Goal: Transaction & Acquisition: Purchase product/service

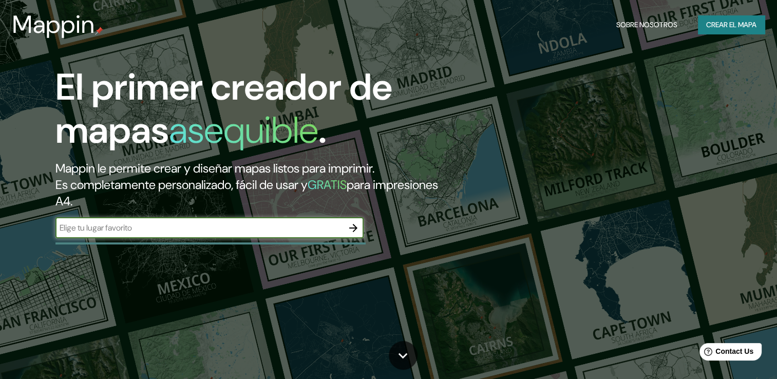
click at [176, 229] on input "text" at bounding box center [199, 228] width 288 height 12
type input "[GEOGRAPHIC_DATA]"
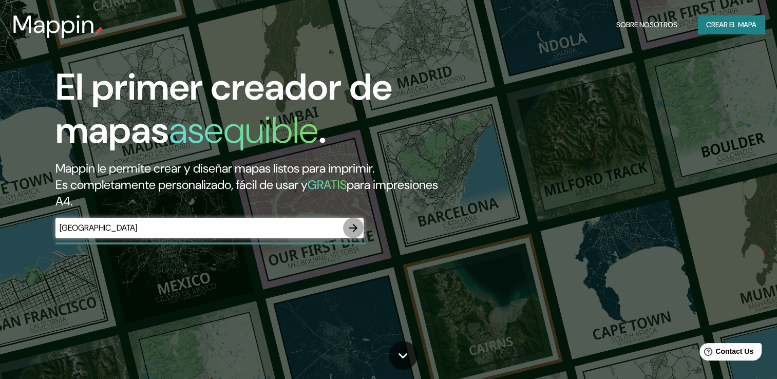
click at [351, 228] on icon "button" at bounding box center [353, 228] width 8 height 8
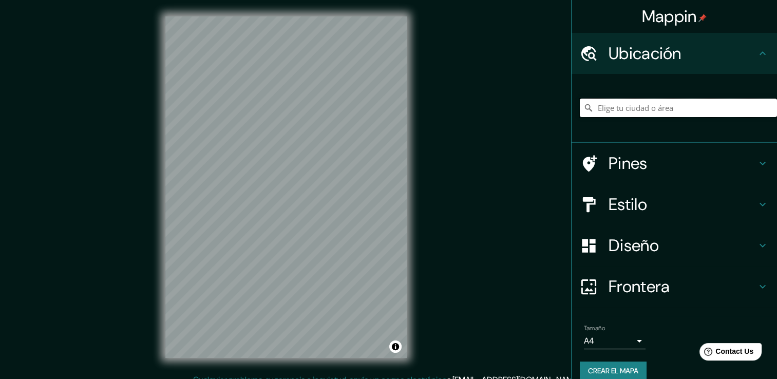
click at [670, 106] on input "Elige tu ciudad o área" at bounding box center [678, 108] width 197 height 18
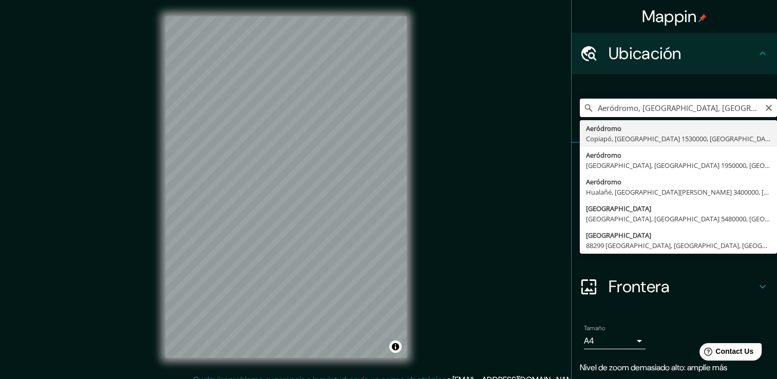
click at [637, 108] on input "Aeródromo, [GEOGRAPHIC_DATA], [GEOGRAPHIC_DATA] 1530000, [GEOGRAPHIC_DATA]" at bounding box center [678, 108] width 197 height 18
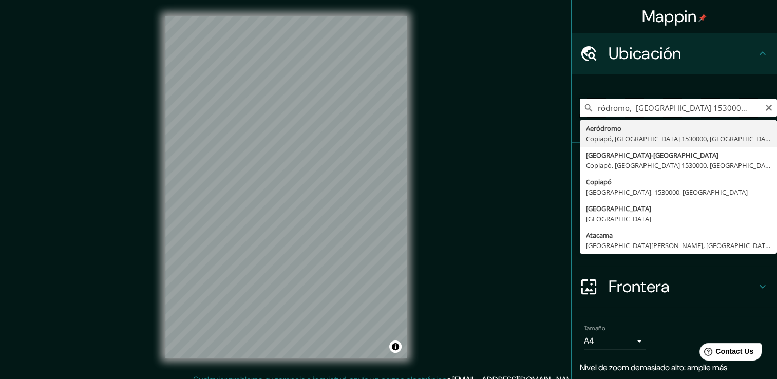
scroll to position [0, 9]
drag, startPoint x: 665, startPoint y: 106, endPoint x: 752, endPoint y: 105, distance: 86.8
click at [752, 105] on input "Aeródromo, [GEOGRAPHIC_DATA] 1530000, [GEOGRAPHIC_DATA]" at bounding box center [678, 108] width 197 height 18
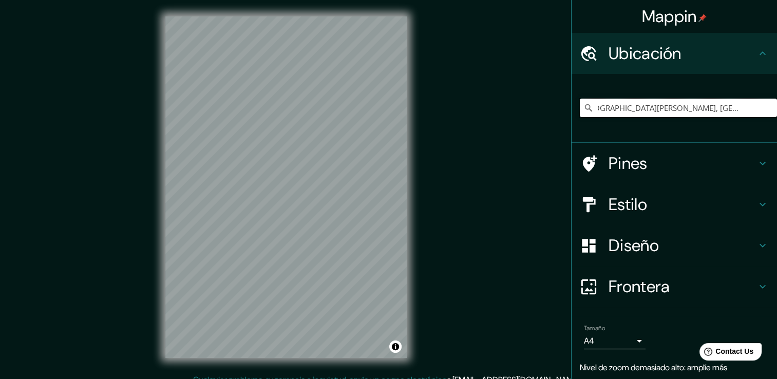
scroll to position [0, 0]
type input "[GEOGRAPHIC_DATA][PERSON_NAME], [GEOGRAPHIC_DATA]"
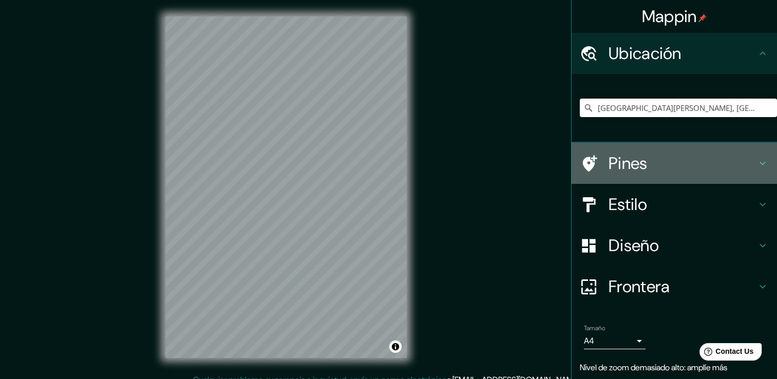
click at [757, 162] on icon at bounding box center [763, 163] width 12 height 12
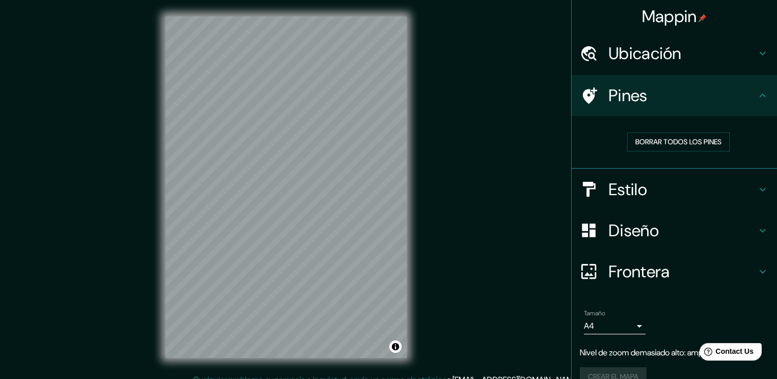
click at [757, 186] on icon at bounding box center [763, 189] width 12 height 12
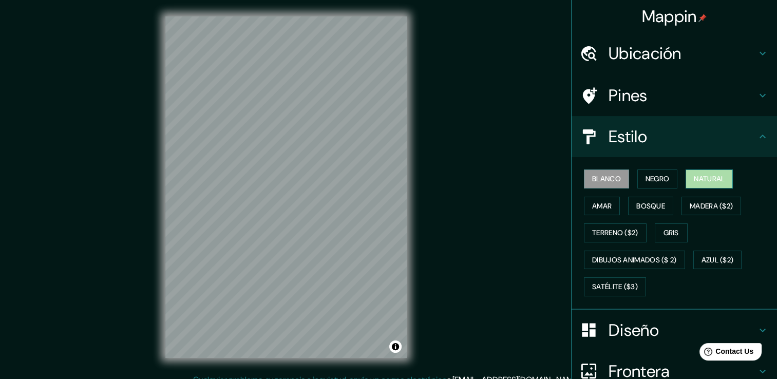
click at [699, 176] on font "Natural" at bounding box center [709, 179] width 31 height 13
click at [607, 202] on button "Amar" at bounding box center [602, 206] width 36 height 19
click at [612, 176] on font "Blanco" at bounding box center [606, 179] width 29 height 13
click at [646, 176] on font "Negro" at bounding box center [658, 179] width 24 height 13
click at [601, 176] on font "Blanco" at bounding box center [606, 179] width 29 height 13
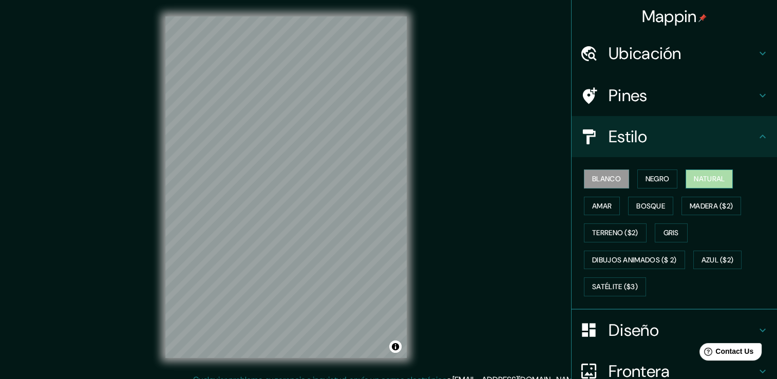
click at [701, 177] on font "Natural" at bounding box center [709, 179] width 31 height 13
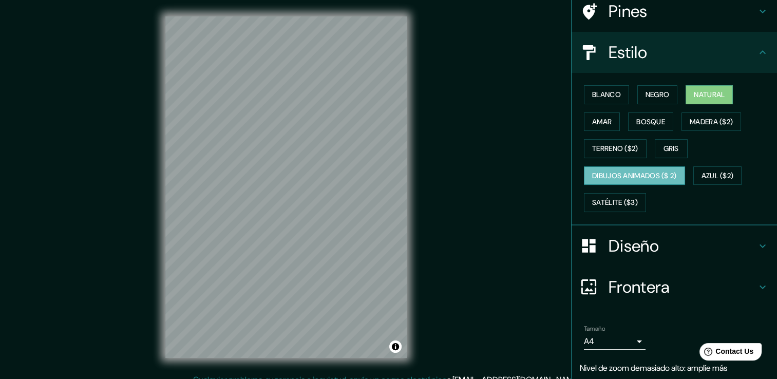
scroll to position [103, 0]
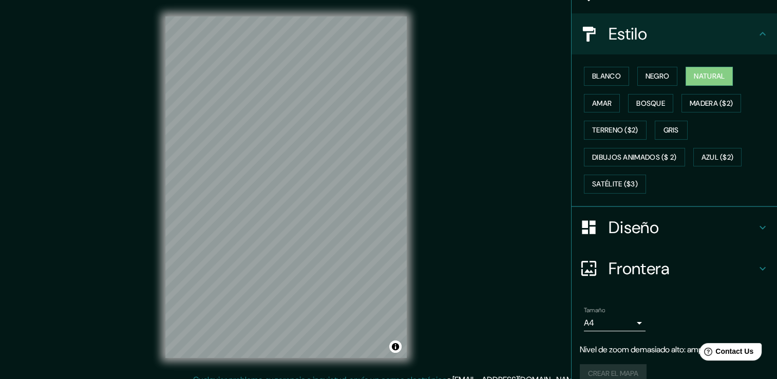
click at [757, 225] on icon at bounding box center [763, 227] width 12 height 12
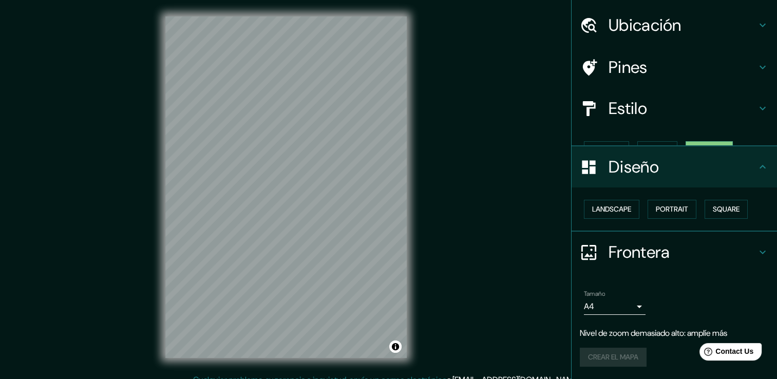
scroll to position [10, 0]
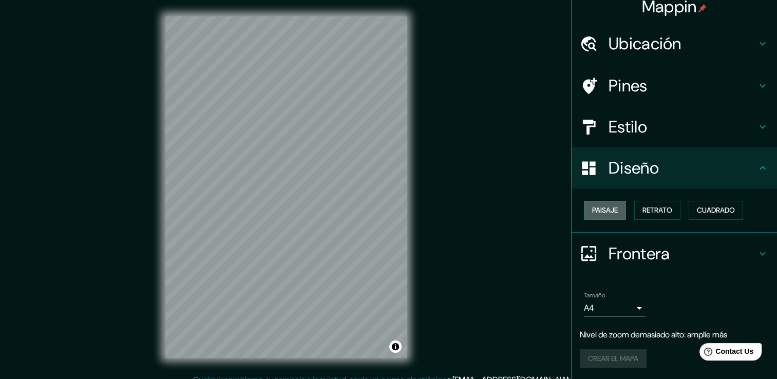
click at [609, 211] on font "Paisaje" at bounding box center [605, 210] width 26 height 13
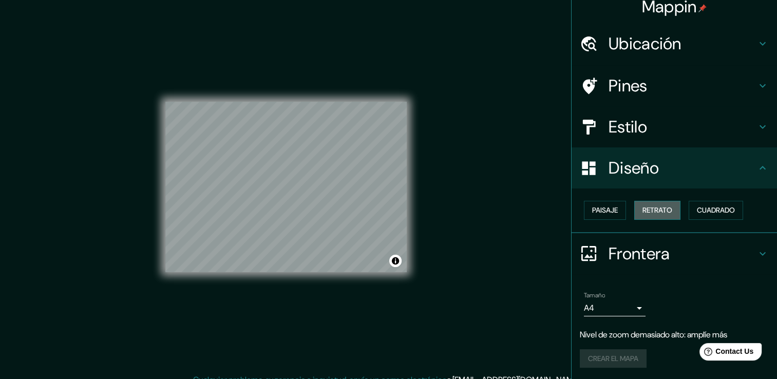
click at [656, 209] on font "Retrato" at bounding box center [658, 210] width 30 height 13
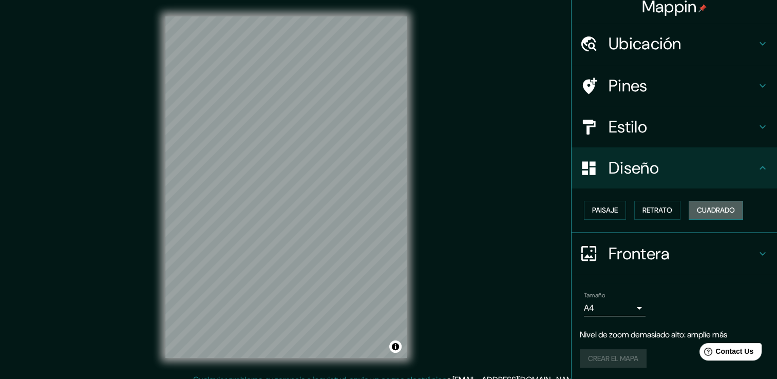
click at [705, 209] on font "Cuadrado" at bounding box center [716, 210] width 38 height 13
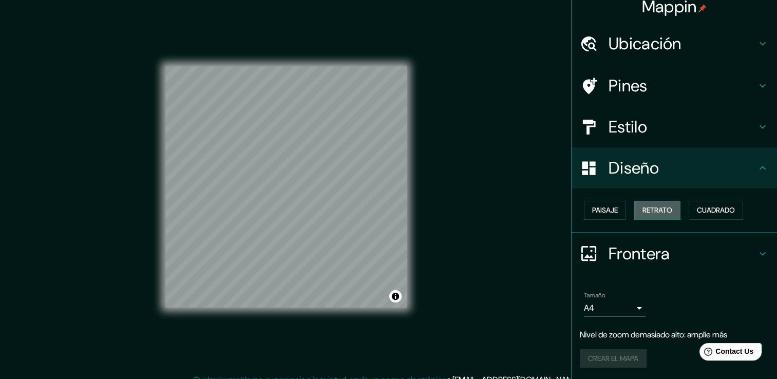
click at [656, 209] on font "Retrato" at bounding box center [658, 210] width 30 height 13
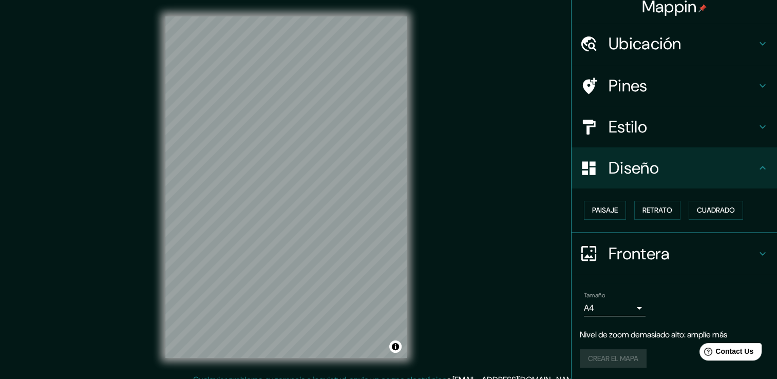
click at [758, 252] on icon at bounding box center [763, 254] width 12 height 12
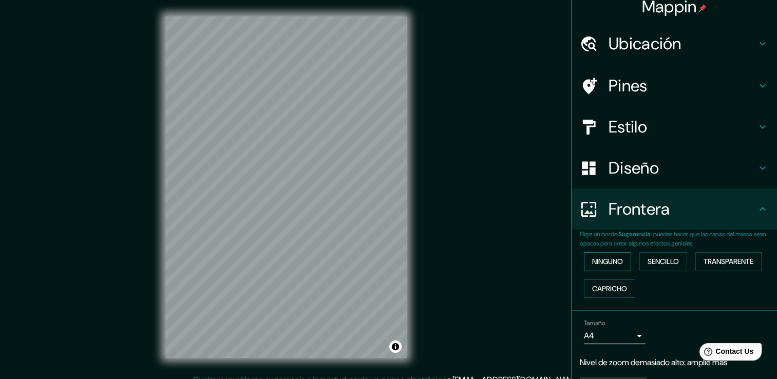
click at [610, 258] on font "Ninguno" at bounding box center [607, 261] width 31 height 13
click at [656, 255] on font "Sencillo" at bounding box center [663, 261] width 31 height 13
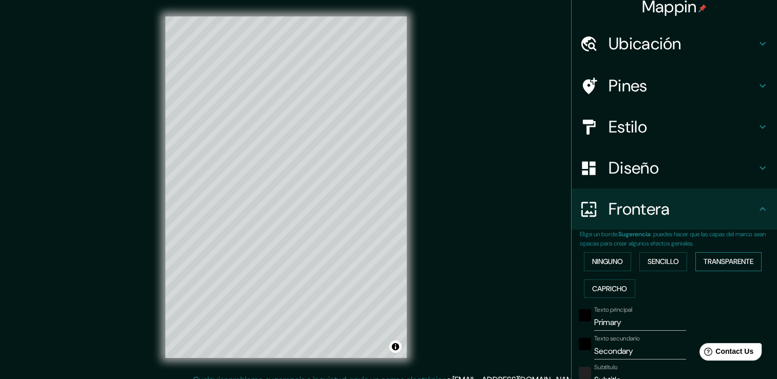
click at [720, 260] on font "Transparente" at bounding box center [729, 261] width 50 height 13
click at [610, 283] on font "Capricho" at bounding box center [609, 289] width 35 height 13
click at [609, 262] on font "Ninguno" at bounding box center [607, 261] width 31 height 13
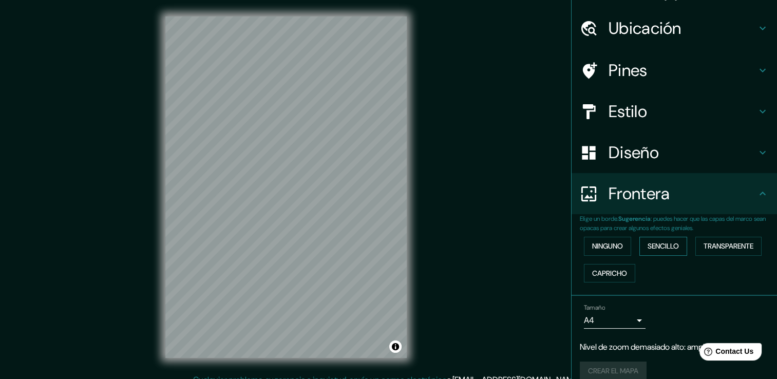
scroll to position [38, 0]
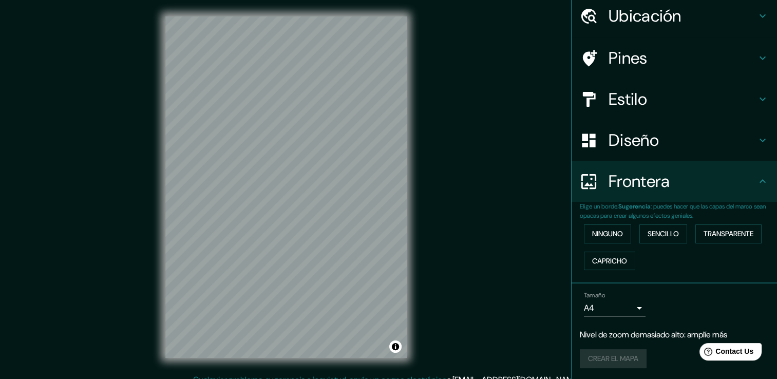
click at [633, 309] on body "Mappin Ubicación [GEOGRAPHIC_DATA][PERSON_NAME], [GEOGRAPHIC_DATA] [GEOGRAPHIC_…" at bounding box center [388, 189] width 777 height 379
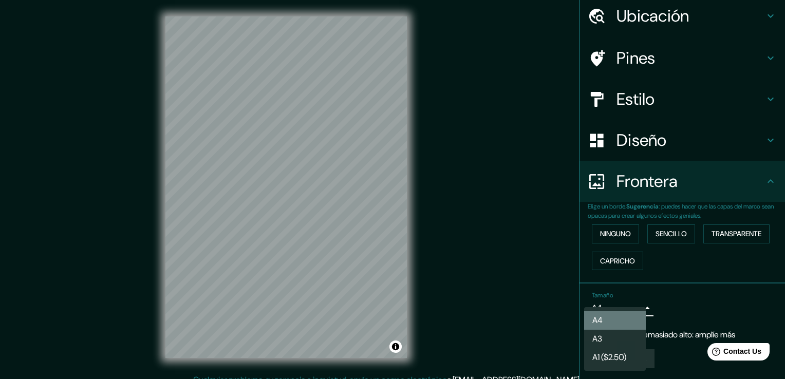
click at [610, 320] on li "A4" at bounding box center [615, 320] width 62 height 18
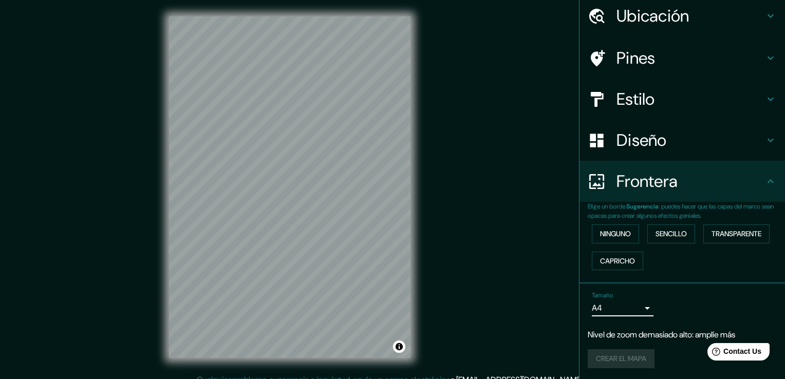
click at [627, 309] on body "Mappin Ubicación [GEOGRAPHIC_DATA][PERSON_NAME], [GEOGRAPHIC_DATA] [GEOGRAPHIC_…" at bounding box center [392, 189] width 785 height 379
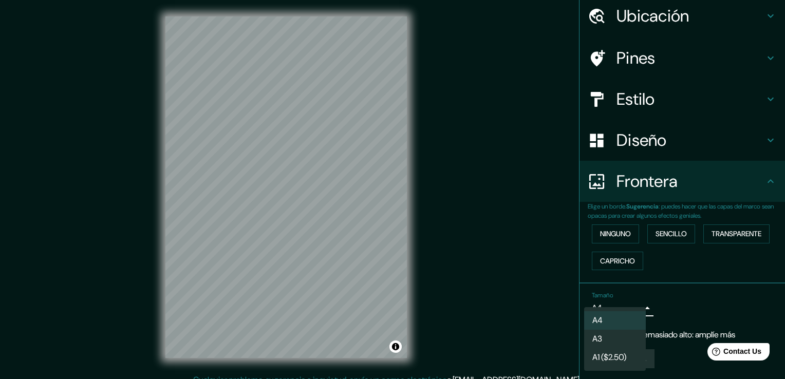
click at [598, 334] on font "A3" at bounding box center [597, 339] width 10 height 12
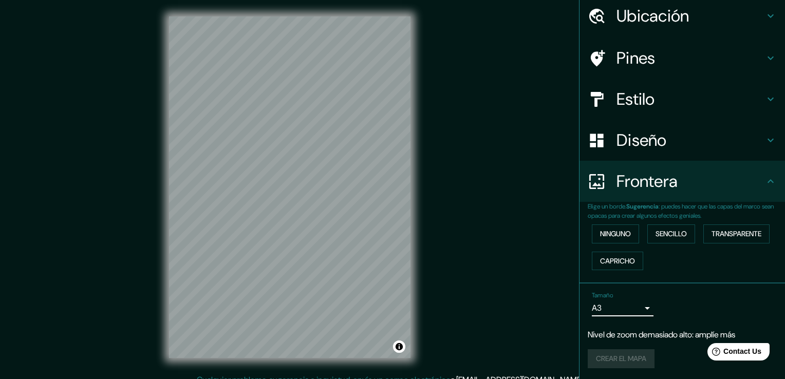
click at [633, 307] on body "Mappin Ubicación [GEOGRAPHIC_DATA][PERSON_NAME], [GEOGRAPHIC_DATA] [GEOGRAPHIC_…" at bounding box center [392, 189] width 785 height 379
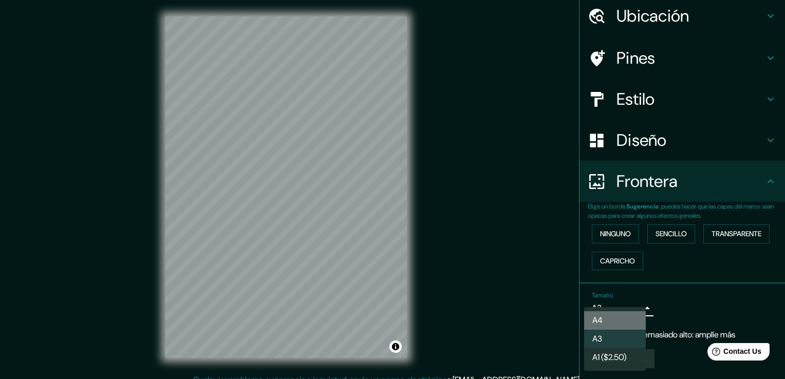
click at [601, 322] on font "A4" at bounding box center [597, 320] width 10 height 12
type input "single"
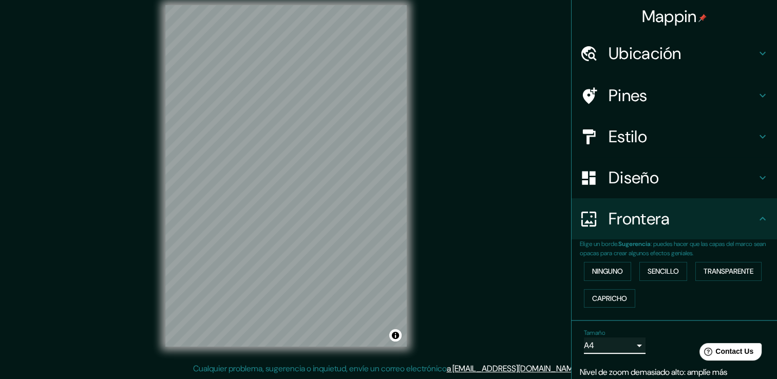
scroll to position [0, 0]
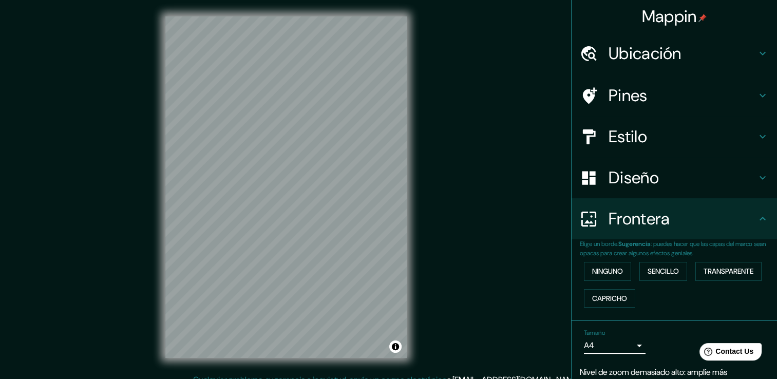
click at [760, 52] on icon at bounding box center [763, 54] width 6 height 4
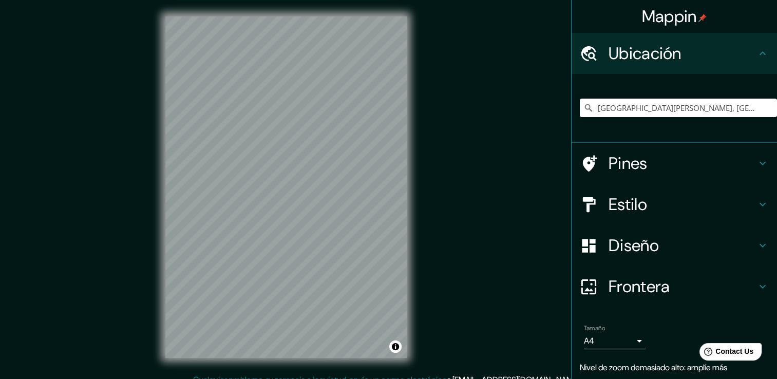
click at [757, 162] on icon at bounding box center [763, 163] width 12 height 12
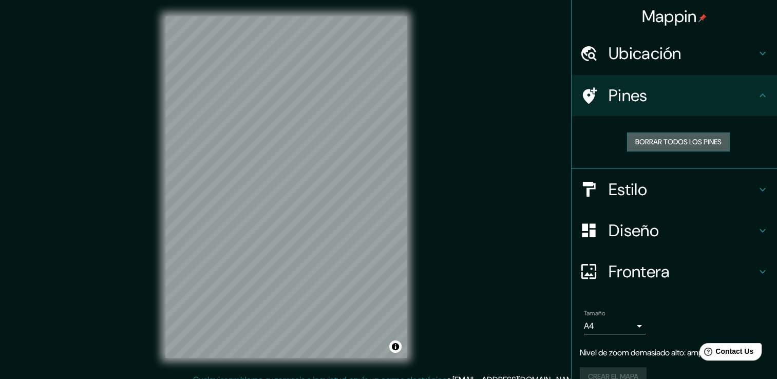
click at [695, 136] on font "Borrar todos los pines" at bounding box center [679, 142] width 86 height 13
click at [665, 140] on font "Borrar todos los pines" at bounding box center [679, 142] width 86 height 13
click at [757, 95] on icon at bounding box center [763, 95] width 12 height 12
click at [741, 134] on div "Borrar todos los pines" at bounding box center [678, 142] width 181 height 19
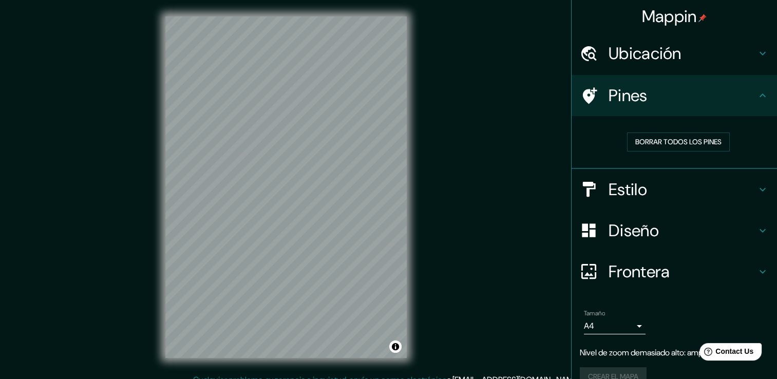
click at [602, 146] on div "Borrar todos los pines" at bounding box center [678, 142] width 181 height 19
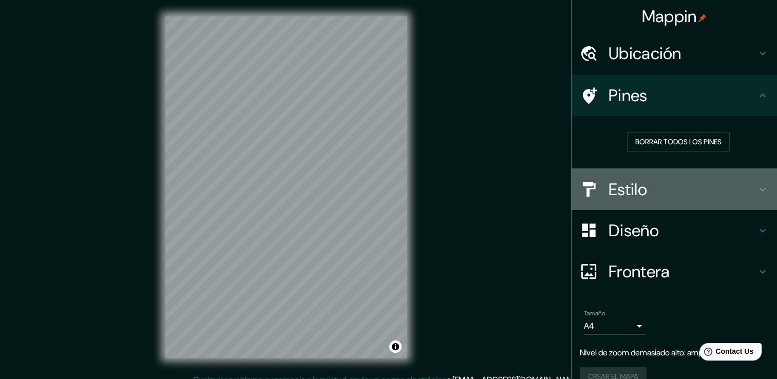
click at [630, 190] on h4 "Estilo" at bounding box center [683, 189] width 148 height 21
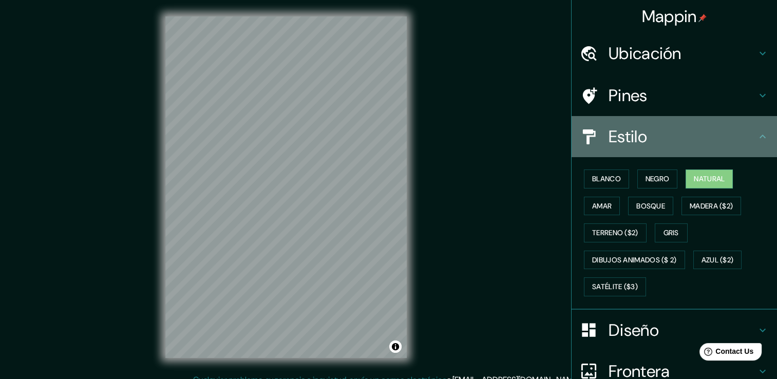
click at [757, 135] on icon at bounding box center [763, 137] width 12 height 12
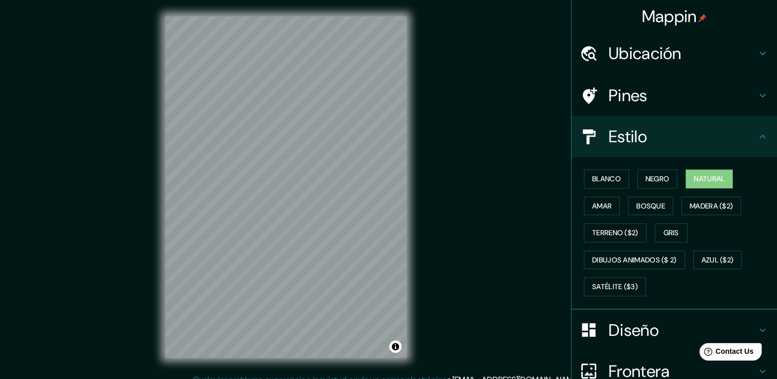
click at [757, 138] on icon at bounding box center [763, 137] width 12 height 12
click at [694, 55] on h4 "Ubicación" at bounding box center [683, 53] width 148 height 21
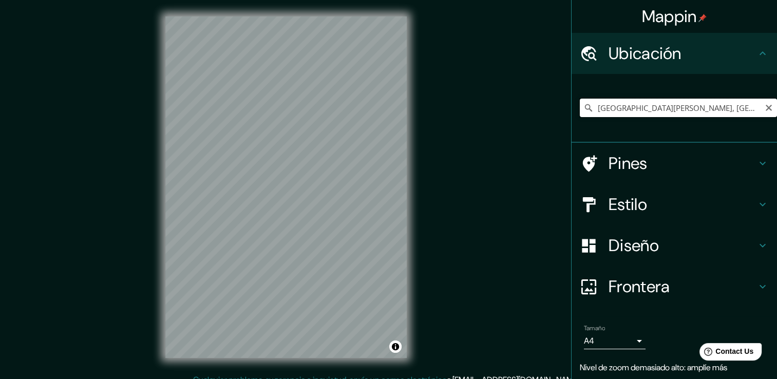
click at [589, 107] on input "[GEOGRAPHIC_DATA][PERSON_NAME], [GEOGRAPHIC_DATA]" at bounding box center [678, 108] width 197 height 18
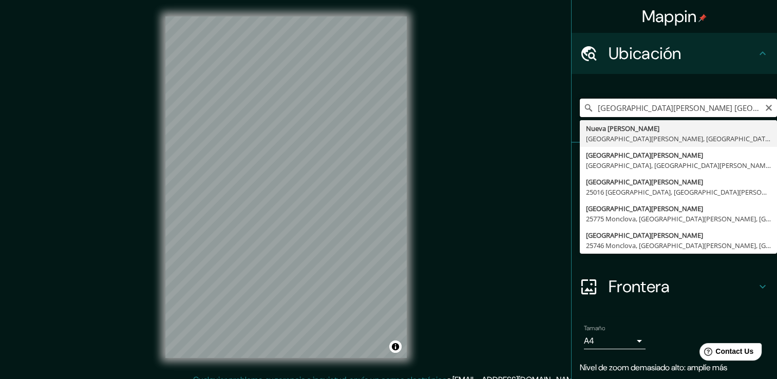
click at [746, 108] on input "[GEOGRAPHIC_DATA][PERSON_NAME] [GEOGRAPHIC_DATA][PERSON_NAME], [GEOGRAPHIC_DATA]" at bounding box center [678, 108] width 197 height 18
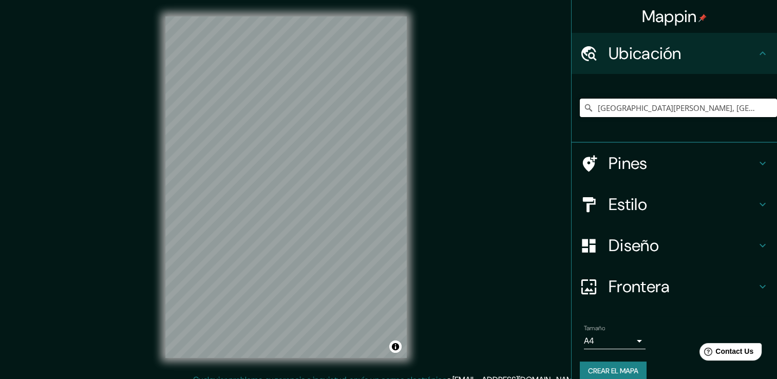
type input "[GEOGRAPHIC_DATA][PERSON_NAME], [GEOGRAPHIC_DATA][PERSON_NAME], [GEOGRAPHIC_DAT…"
click at [645, 206] on h4 "Estilo" at bounding box center [683, 204] width 148 height 21
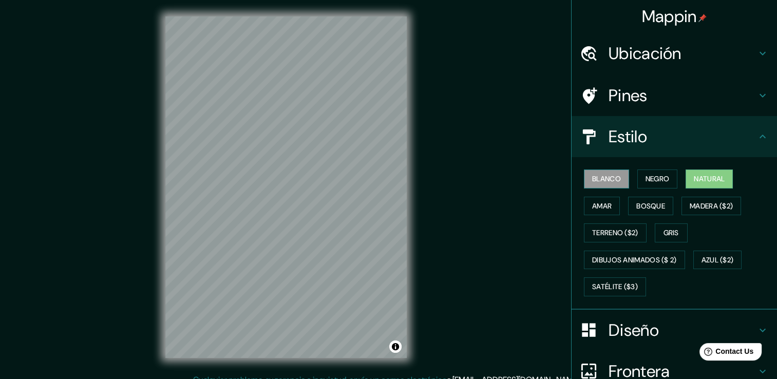
click at [608, 178] on font "Blanco" at bounding box center [606, 179] width 29 height 13
click at [646, 179] on font "Negro" at bounding box center [658, 179] width 24 height 13
click at [604, 184] on font "Blanco" at bounding box center [606, 179] width 29 height 13
click at [600, 203] on font "Amar" at bounding box center [602, 206] width 20 height 13
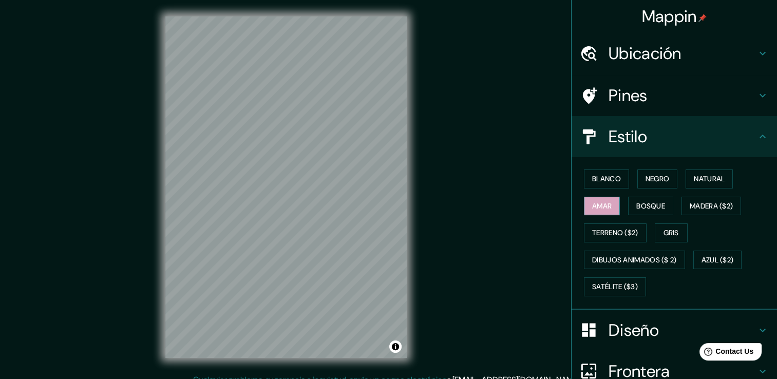
click at [600, 203] on font "Amar" at bounding box center [602, 206] width 20 height 13
click at [605, 182] on font "Blanco" at bounding box center [606, 179] width 29 height 13
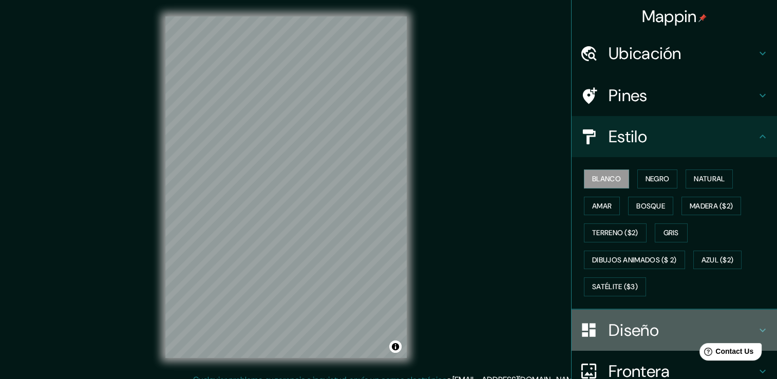
click at [643, 327] on h4 "Diseño" at bounding box center [683, 330] width 148 height 21
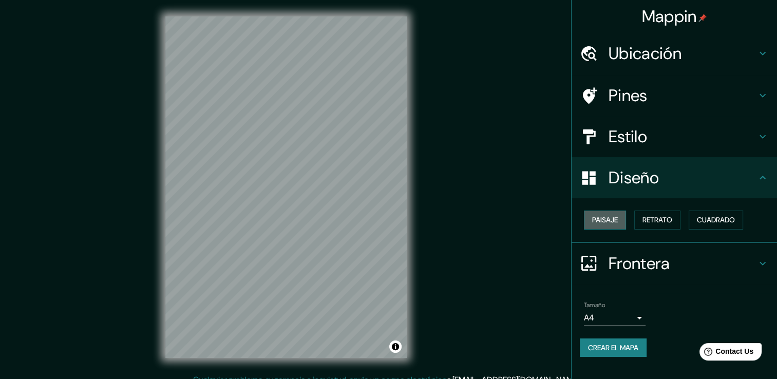
click at [604, 218] on font "Paisaje" at bounding box center [605, 220] width 26 height 13
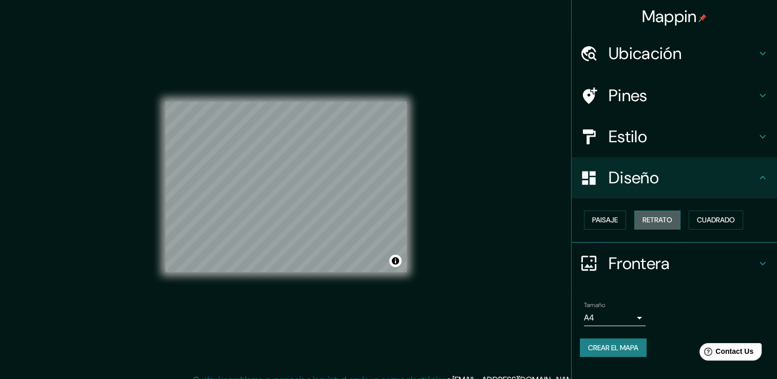
click at [660, 217] on font "Retrato" at bounding box center [658, 220] width 30 height 13
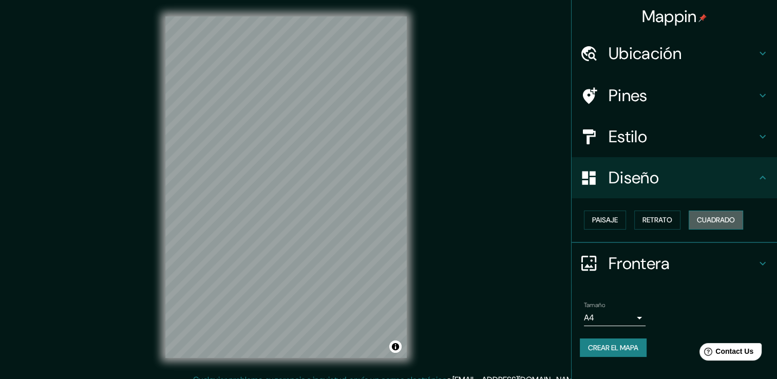
click at [716, 219] on font "Cuadrado" at bounding box center [716, 220] width 38 height 13
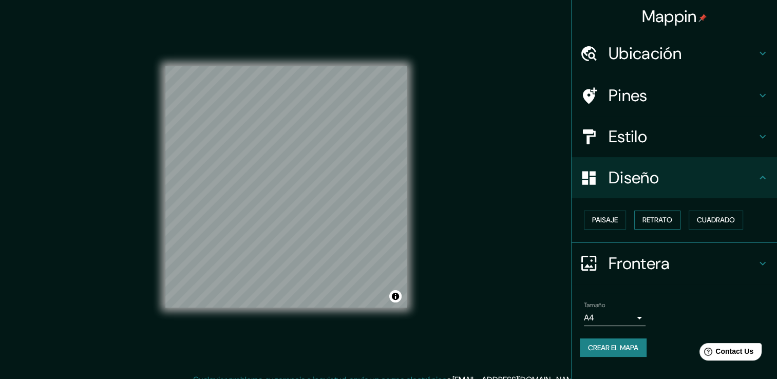
click at [668, 219] on font "Retrato" at bounding box center [658, 220] width 30 height 13
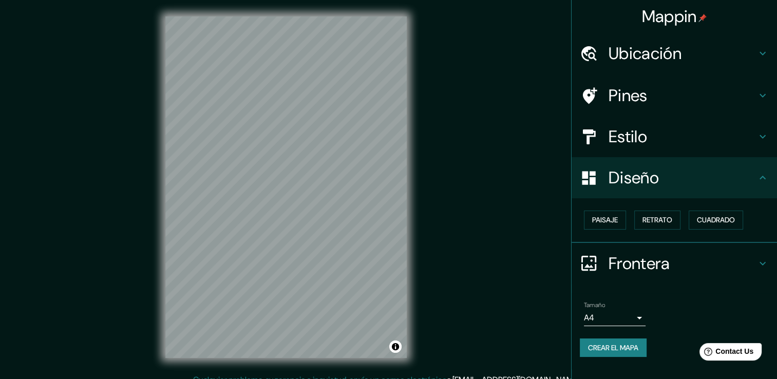
click at [761, 259] on icon at bounding box center [763, 263] width 12 height 12
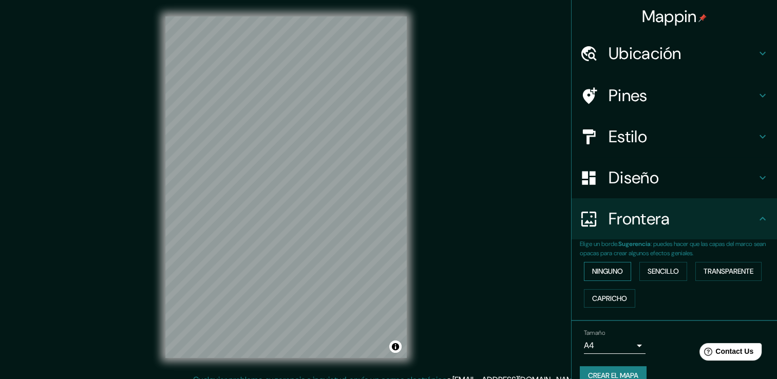
click at [596, 272] on font "Ninguno" at bounding box center [607, 271] width 31 height 13
click at [649, 269] on font "Sencillo" at bounding box center [663, 271] width 31 height 13
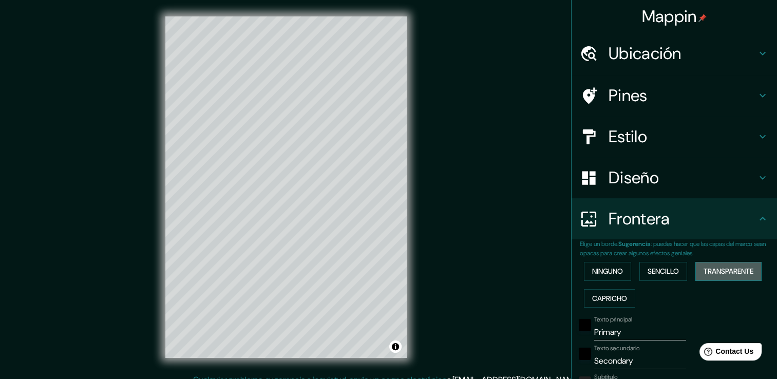
click at [719, 270] on font "Transparente" at bounding box center [729, 271] width 50 height 13
click at [609, 293] on font "Capricho" at bounding box center [609, 298] width 35 height 13
click at [610, 275] on font "Ninguno" at bounding box center [607, 271] width 31 height 13
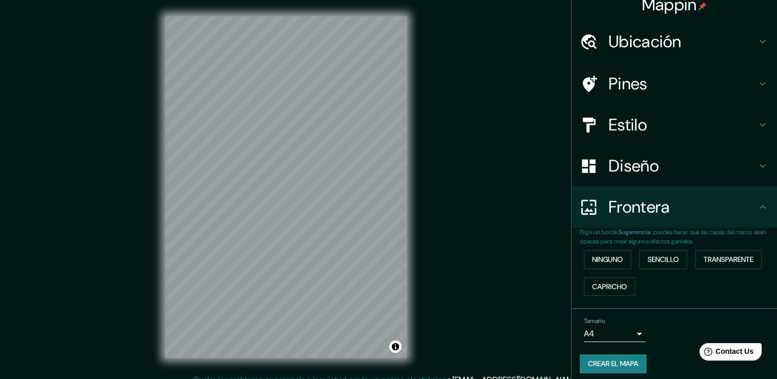
scroll to position [17, 0]
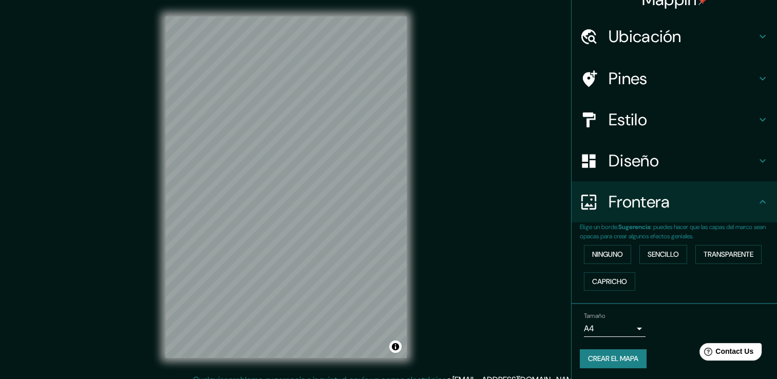
click at [623, 357] on font "Crear el mapa" at bounding box center [613, 358] width 50 height 13
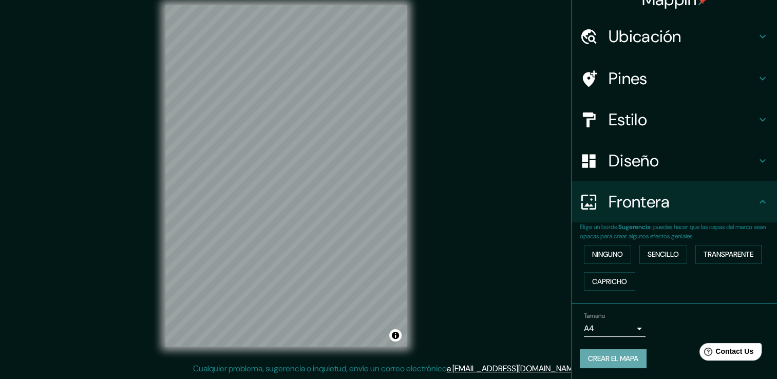
click at [605, 356] on font "Crear el mapa" at bounding box center [613, 358] width 50 height 13
click at [493, 94] on div "Mappin Ubicación [GEOGRAPHIC_DATA][PERSON_NAME], [GEOGRAPHIC_DATA][PERSON_NAME]…" at bounding box center [388, 184] width 777 height 391
click at [519, 367] on link "a [EMAIL_ADDRESS][DOMAIN_NAME]" at bounding box center [513, 368] width 133 height 11
click at [469, 194] on div "Mappin Ubicación [GEOGRAPHIC_DATA][PERSON_NAME], [GEOGRAPHIC_DATA][PERSON_NAME]…" at bounding box center [388, 184] width 777 height 391
click at [441, 192] on div "Mappin Ubicación [GEOGRAPHIC_DATA][PERSON_NAME], [GEOGRAPHIC_DATA][PERSON_NAME]…" at bounding box center [388, 184] width 777 height 391
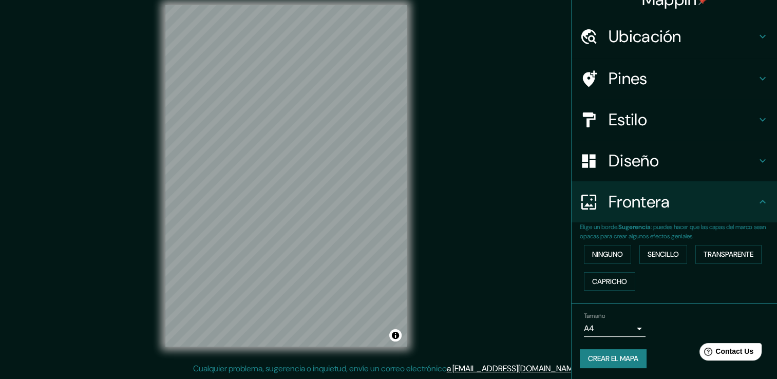
click at [759, 200] on icon at bounding box center [763, 202] width 12 height 12
click at [757, 200] on icon at bounding box center [763, 202] width 12 height 12
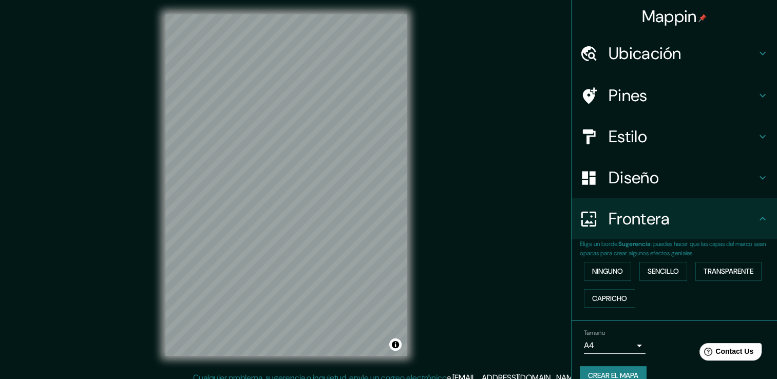
scroll to position [0, 0]
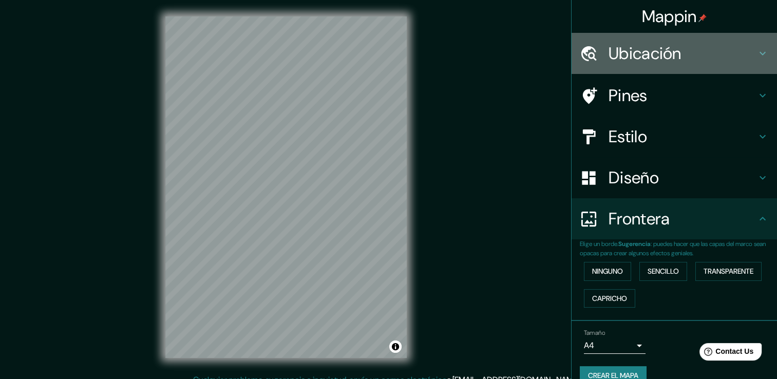
click at [671, 57] on h4 "Ubicación" at bounding box center [683, 53] width 148 height 21
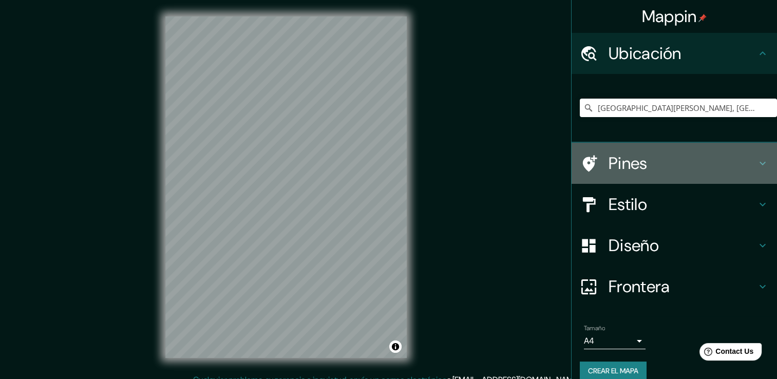
click at [757, 161] on icon at bounding box center [763, 163] width 12 height 12
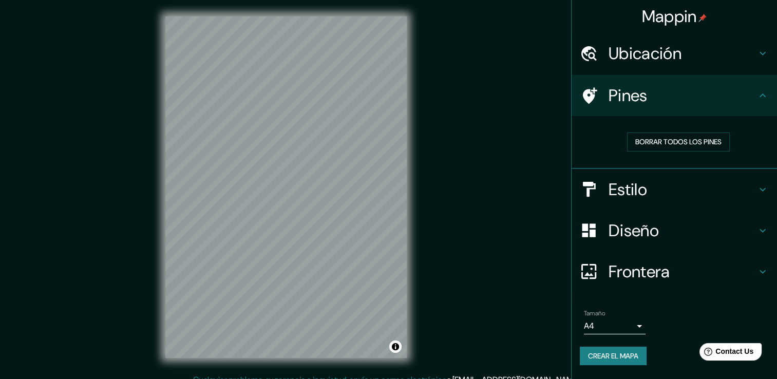
click at [607, 139] on div "Borrar todos los pines" at bounding box center [678, 142] width 181 height 19
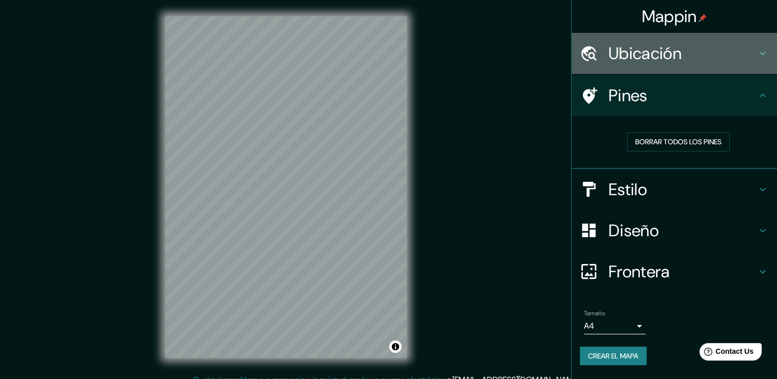
click at [663, 55] on h4 "Ubicación" at bounding box center [683, 53] width 148 height 21
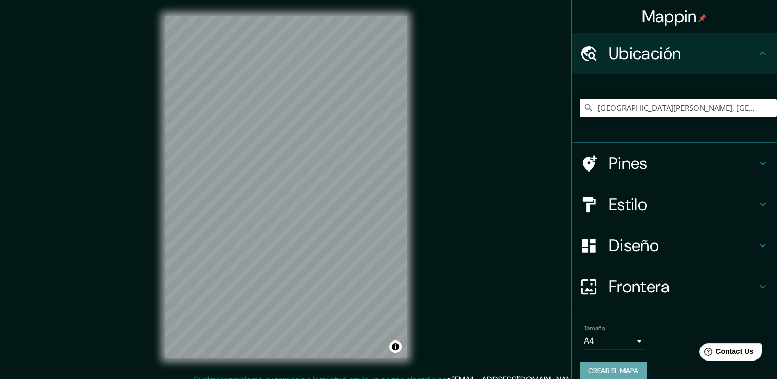
click at [595, 371] on font "Crear el mapa" at bounding box center [613, 371] width 50 height 13
drag, startPoint x: 595, startPoint y: 371, endPoint x: 533, endPoint y: 238, distance: 147.4
click at [533, 238] on div "Mappin Ubicación [GEOGRAPHIC_DATA][PERSON_NAME], [GEOGRAPHIC_DATA][PERSON_NAME]…" at bounding box center [388, 195] width 777 height 391
click at [585, 367] on div "Crear el mapa" at bounding box center [674, 371] width 189 height 19
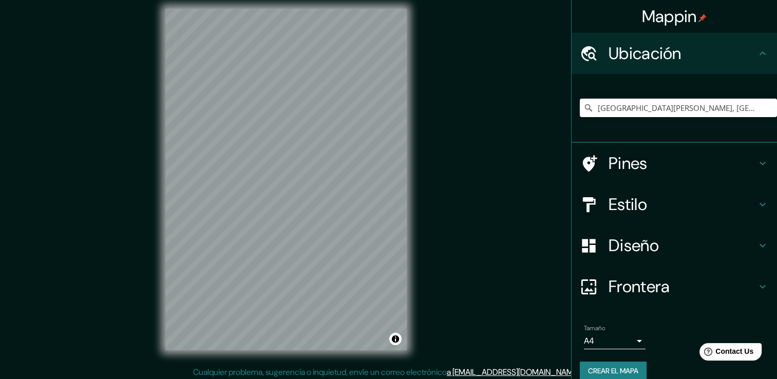
scroll to position [11, 0]
